Goal: Find contact information: Find contact information

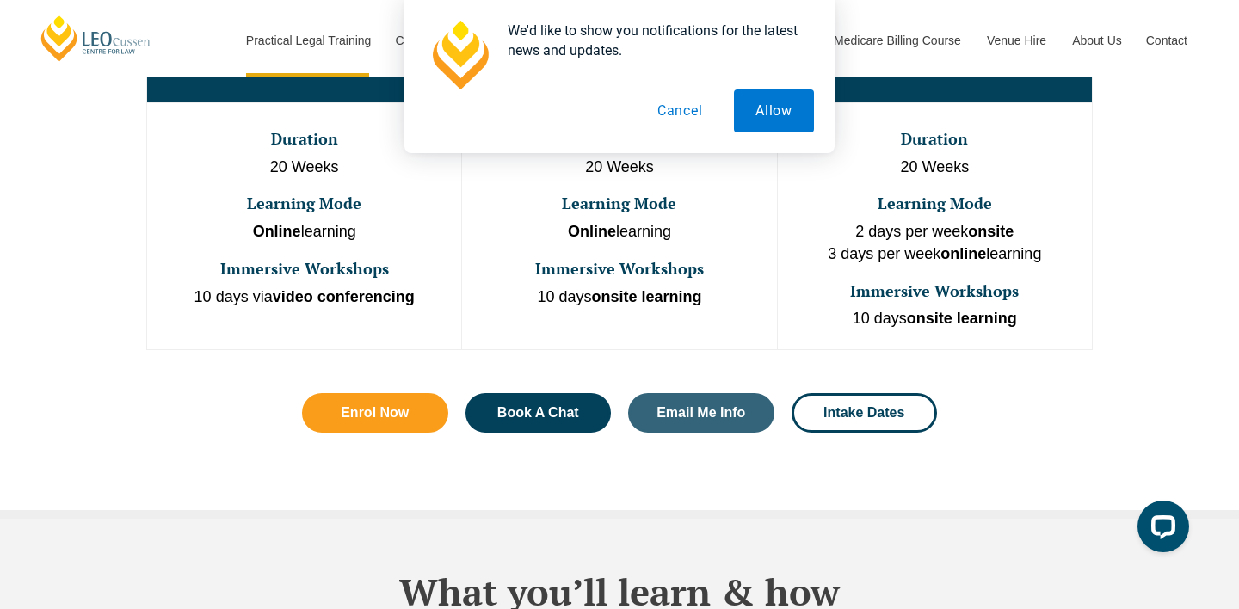
click at [679, 120] on button "Cancel" at bounding box center [680, 110] width 89 height 43
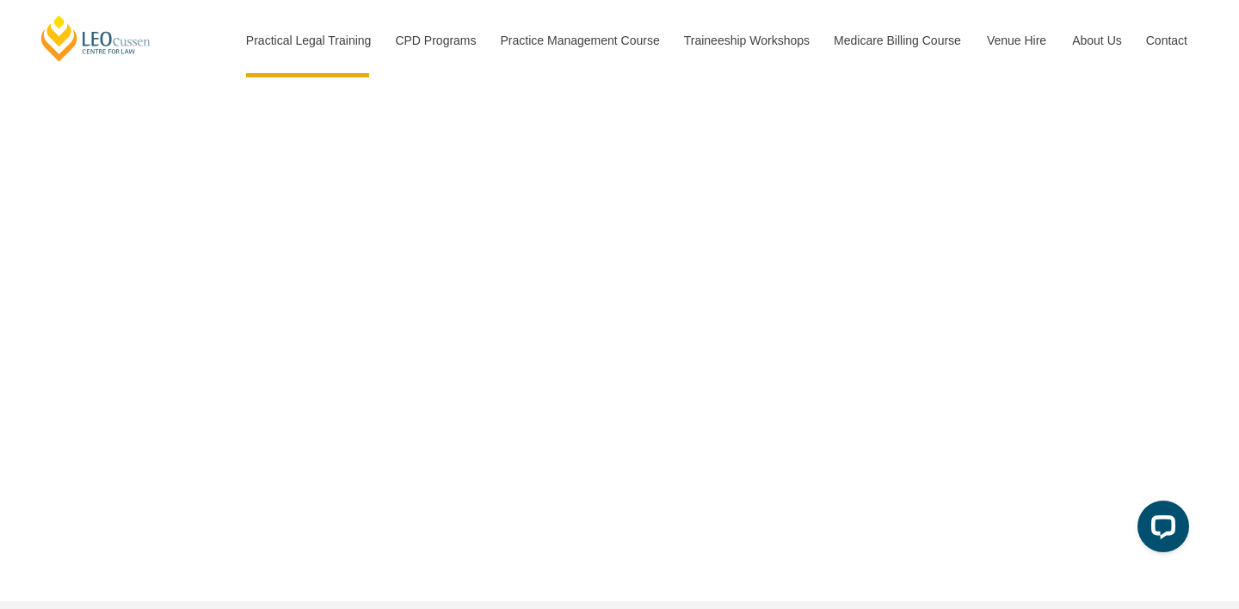
scroll to position [5546, 0]
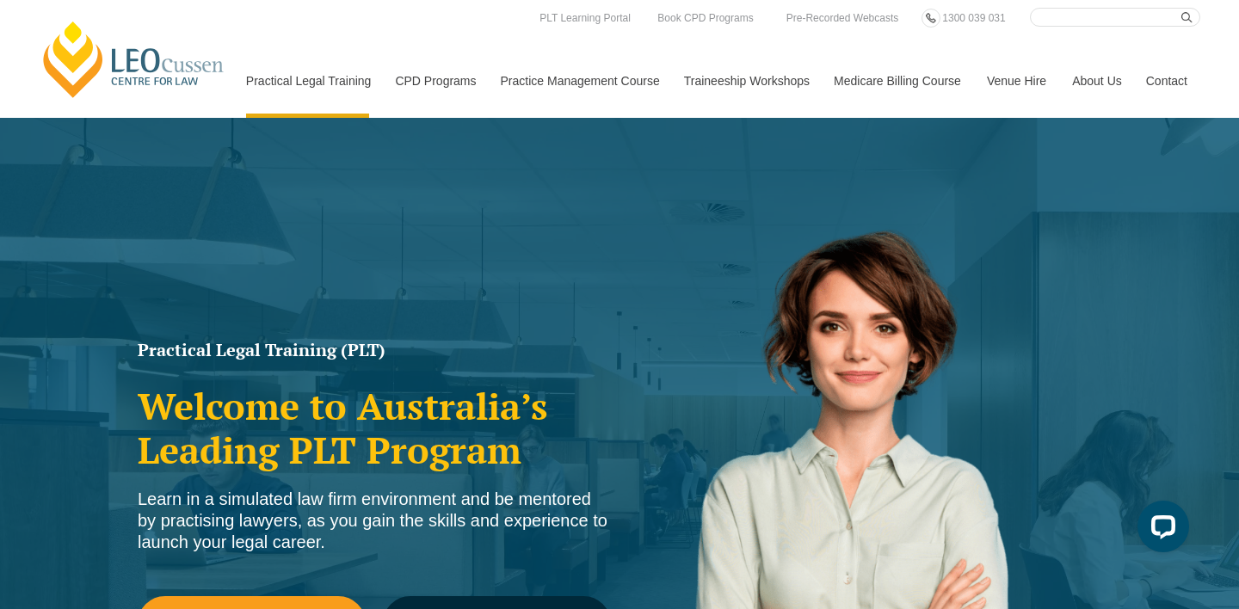
click at [1159, 85] on link "Contact" at bounding box center [1166, 81] width 67 height 74
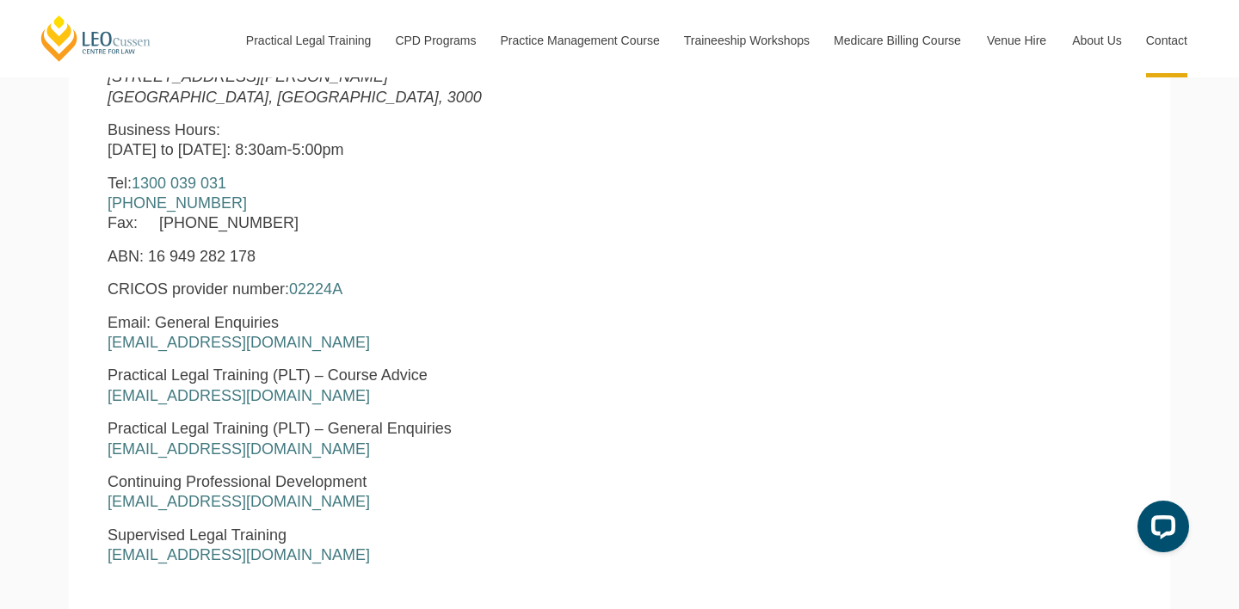
scroll to position [761, 0]
click at [219, 348] on link "enquiries@leocussen.edu.au" at bounding box center [239, 343] width 262 height 17
